Goal: Task Accomplishment & Management: Complete application form

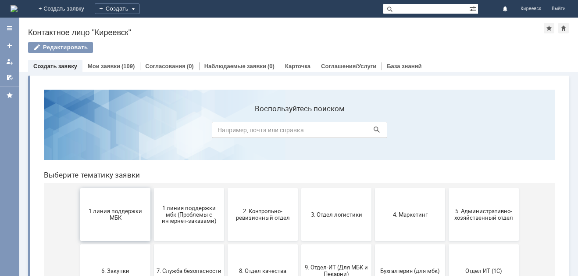
click at [113, 214] on span "1 линия поддержки МБК" at bounding box center [115, 214] width 65 height 13
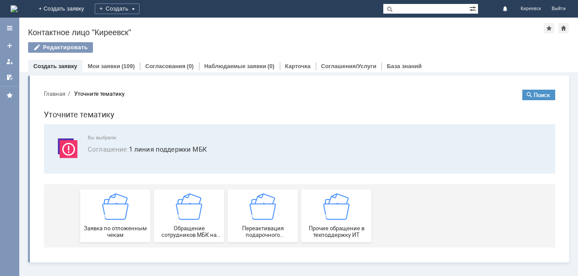
click at [113, 214] on img at bounding box center [115, 206] width 26 height 26
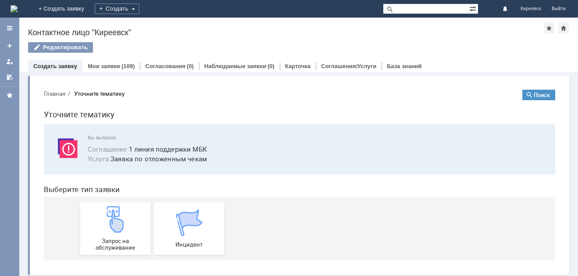
click at [113, 214] on img at bounding box center [115, 219] width 26 height 26
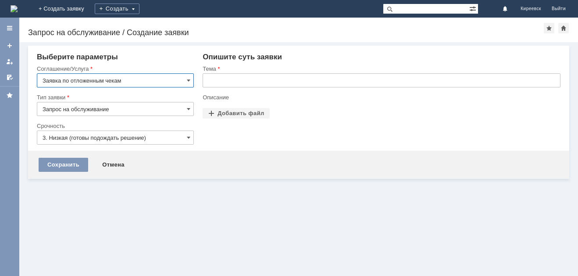
click at [239, 75] on input "text" at bounding box center [382, 80] width 358 height 14
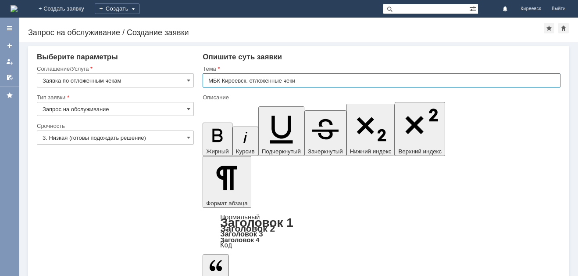
click at [254, 78] on input "МБК Киреевск. отложенные чеки" at bounding box center [382, 80] width 358 height 14
type input "МБК Киреевск. Отложенные чеки"
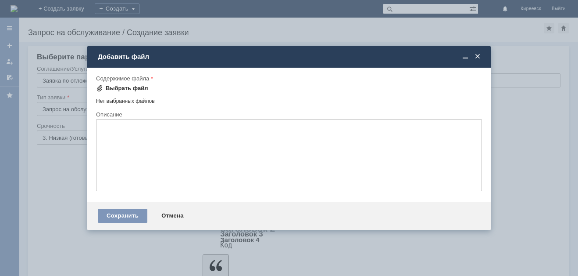
click at [124, 88] on div "Выбрать файл" at bounding box center [127, 88] width 43 height 7
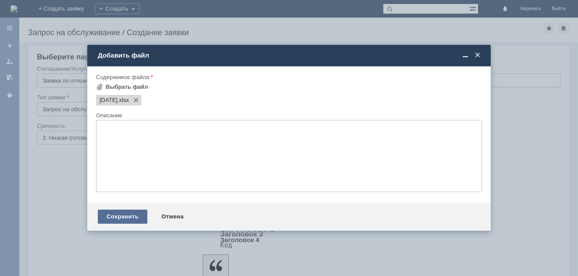
click at [120, 216] on div "Сохранить" at bounding box center [123, 216] width 50 height 14
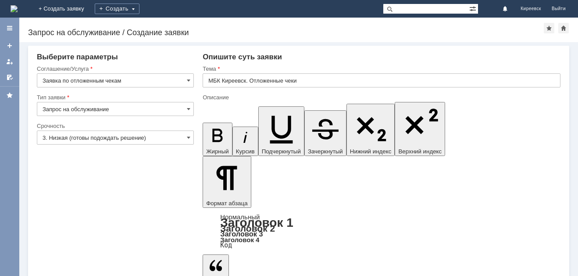
click at [86, 139] on input "3. Низкая (готовы подождать решение)" at bounding box center [115, 137] width 157 height 14
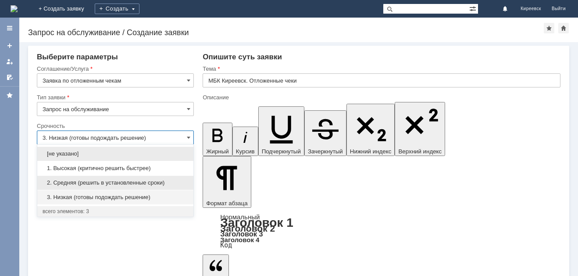
click at [82, 178] on div "2. Средняя (решить в установленные сроки)" at bounding box center [115, 183] width 156 height 14
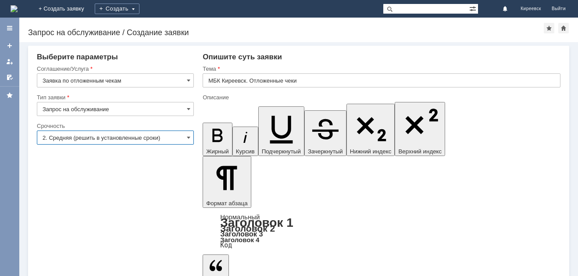
type input "2. Средняя (решить в установленные сроки)"
